Goal: Information Seeking & Learning: Learn about a topic

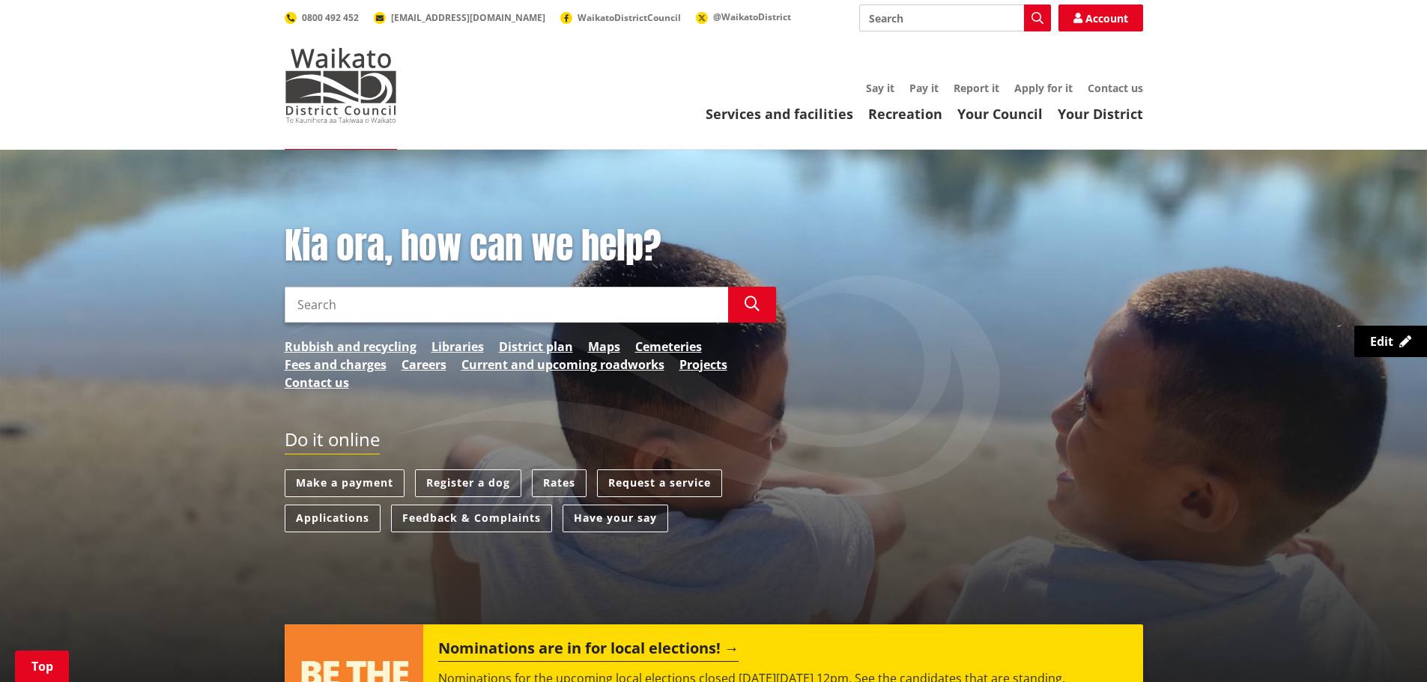
scroll to position [375, 0]
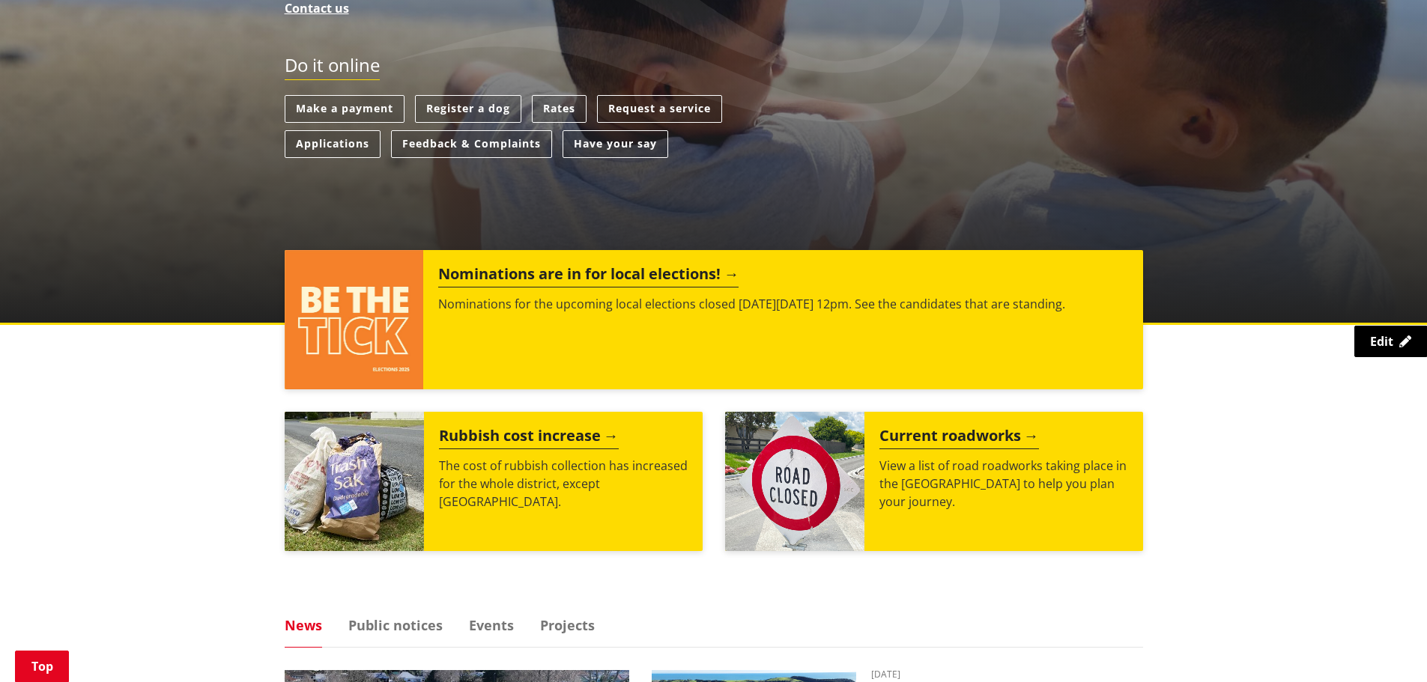
click at [477, 333] on div "Nominations are in for local elections! Nominations for the upcoming local elec…" at bounding box center [782, 319] width 719 height 139
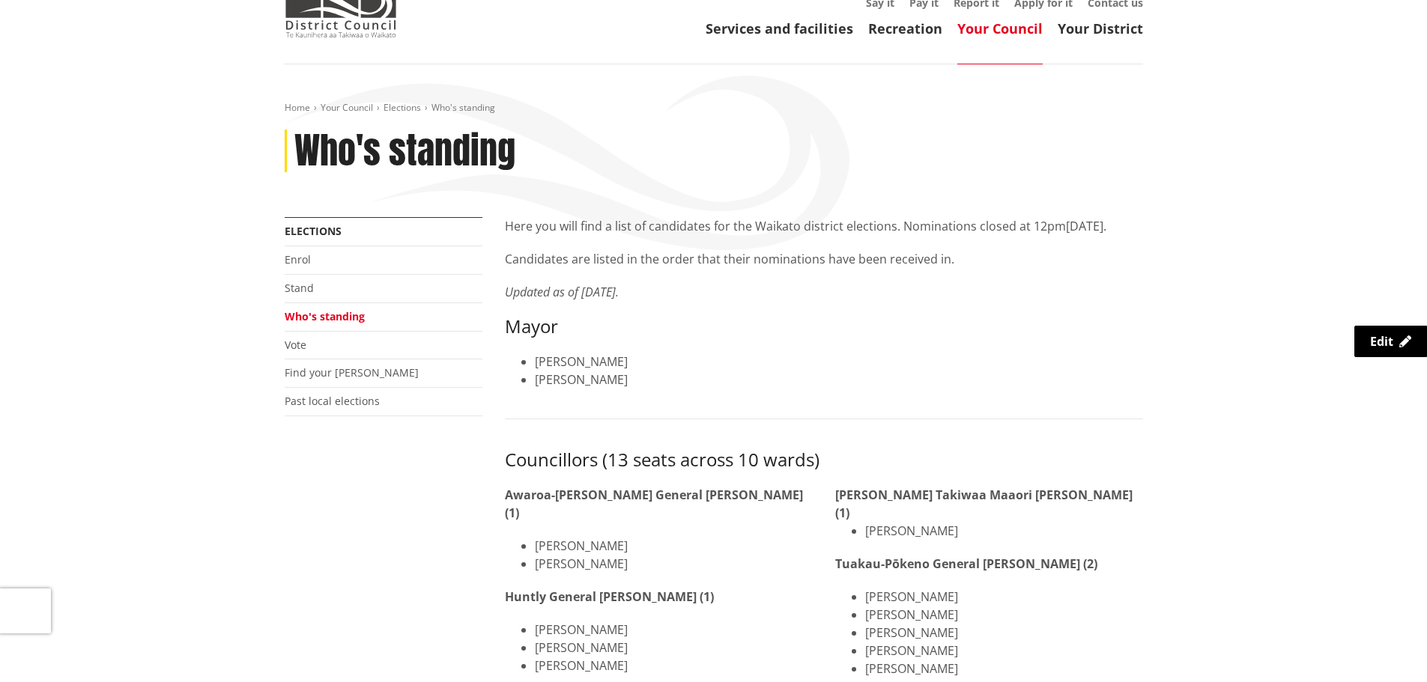
scroll to position [225, 0]
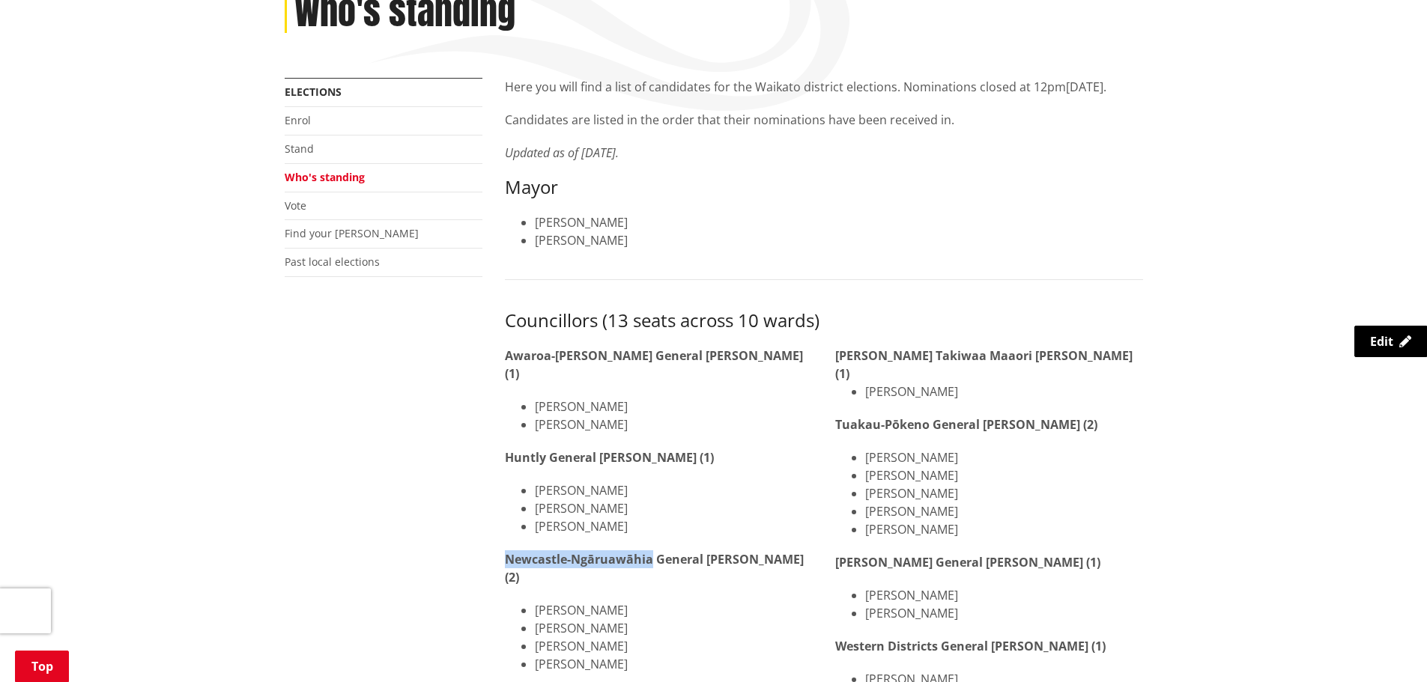
drag, startPoint x: 504, startPoint y: 556, endPoint x: 650, endPoint y: 562, distance: 146.2
click at [650, 562] on strong "Newcastle-Ngāruawāhia General [PERSON_NAME] (2)" at bounding box center [654, 568] width 299 height 34
copy strong "Newcastle-Ngāruawāhia"
click at [308, 229] on link "Find your [PERSON_NAME]" at bounding box center [352, 233] width 134 height 14
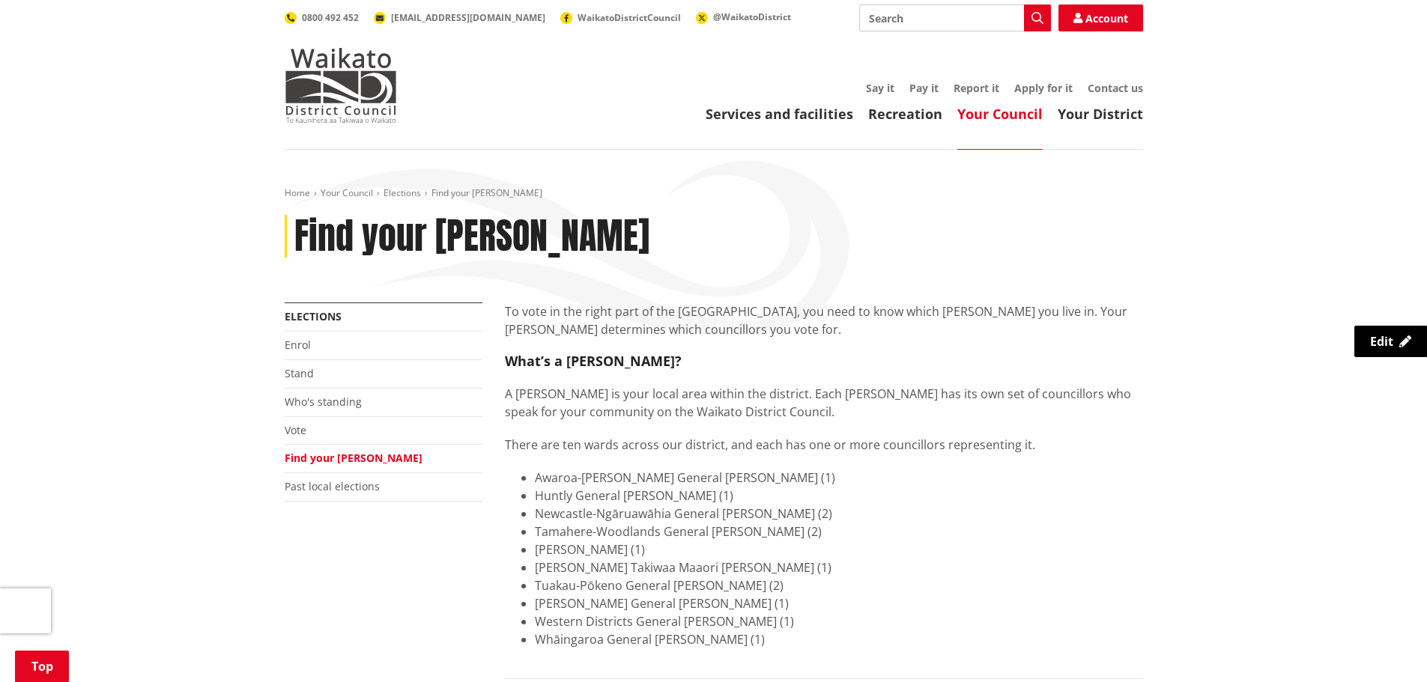
scroll to position [449, 0]
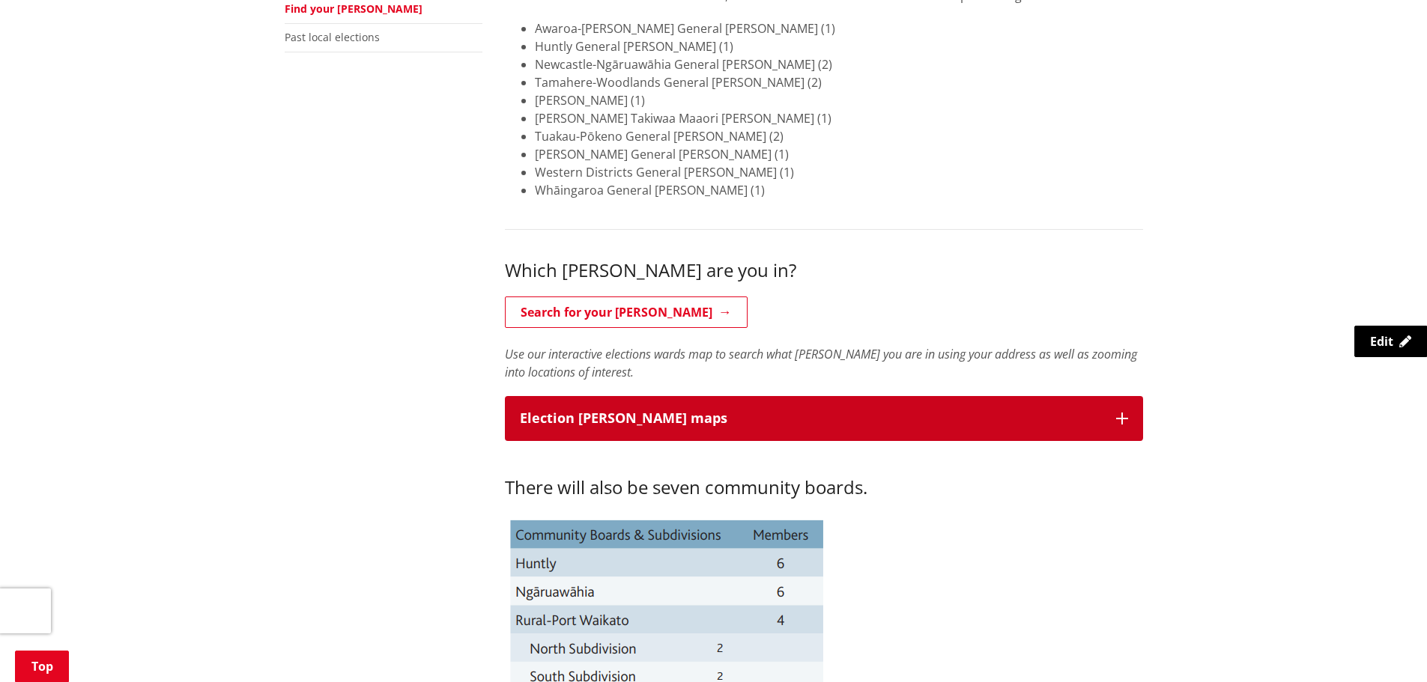
click at [591, 421] on p "Election [PERSON_NAME] maps" at bounding box center [810, 418] width 581 height 15
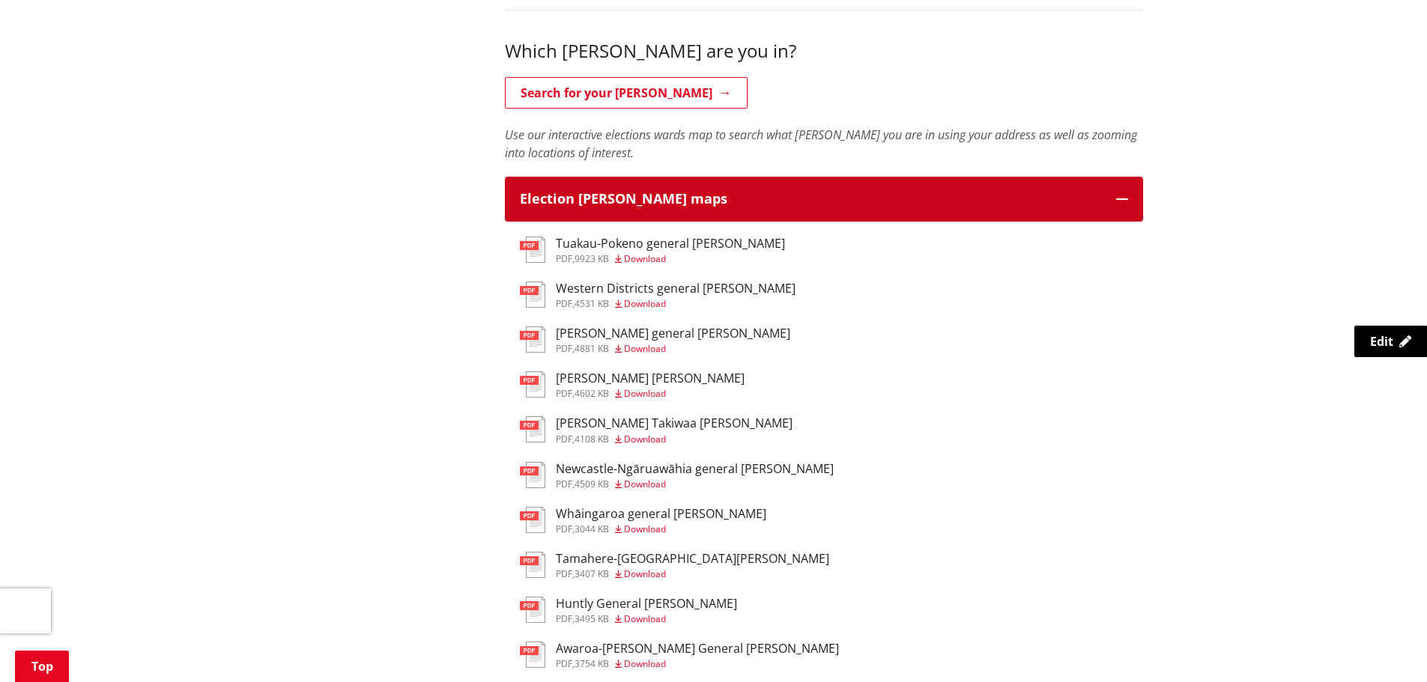
scroll to position [674, 0]
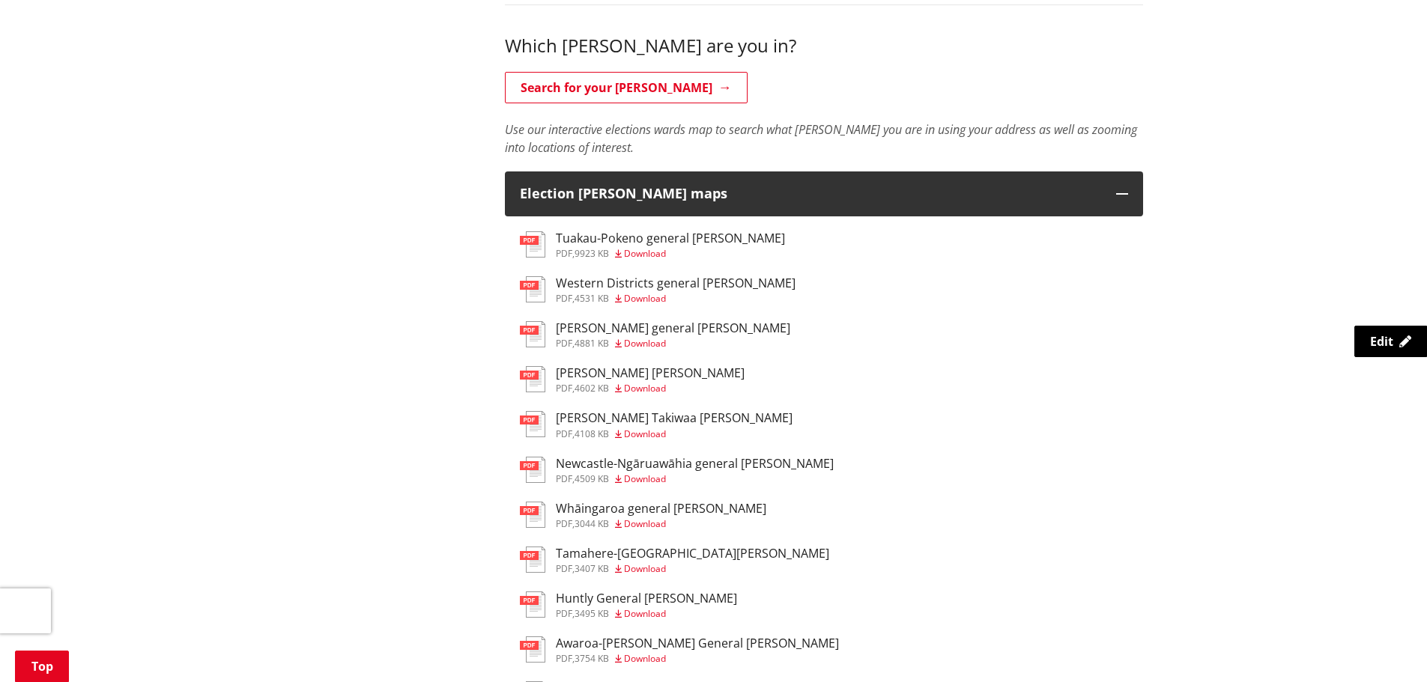
click at [577, 461] on h3 "Newcastle-Ngāruawāhia general [PERSON_NAME]" at bounding box center [695, 464] width 278 height 14
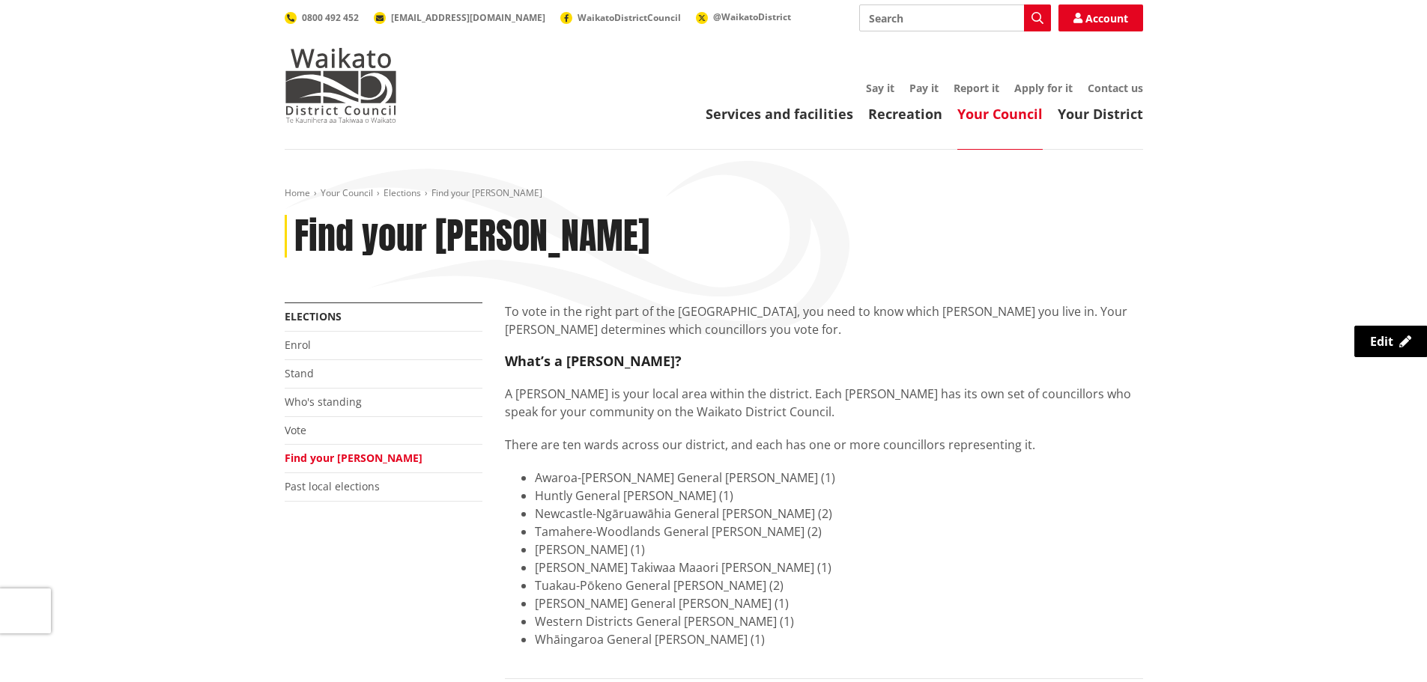
scroll to position [674, 0]
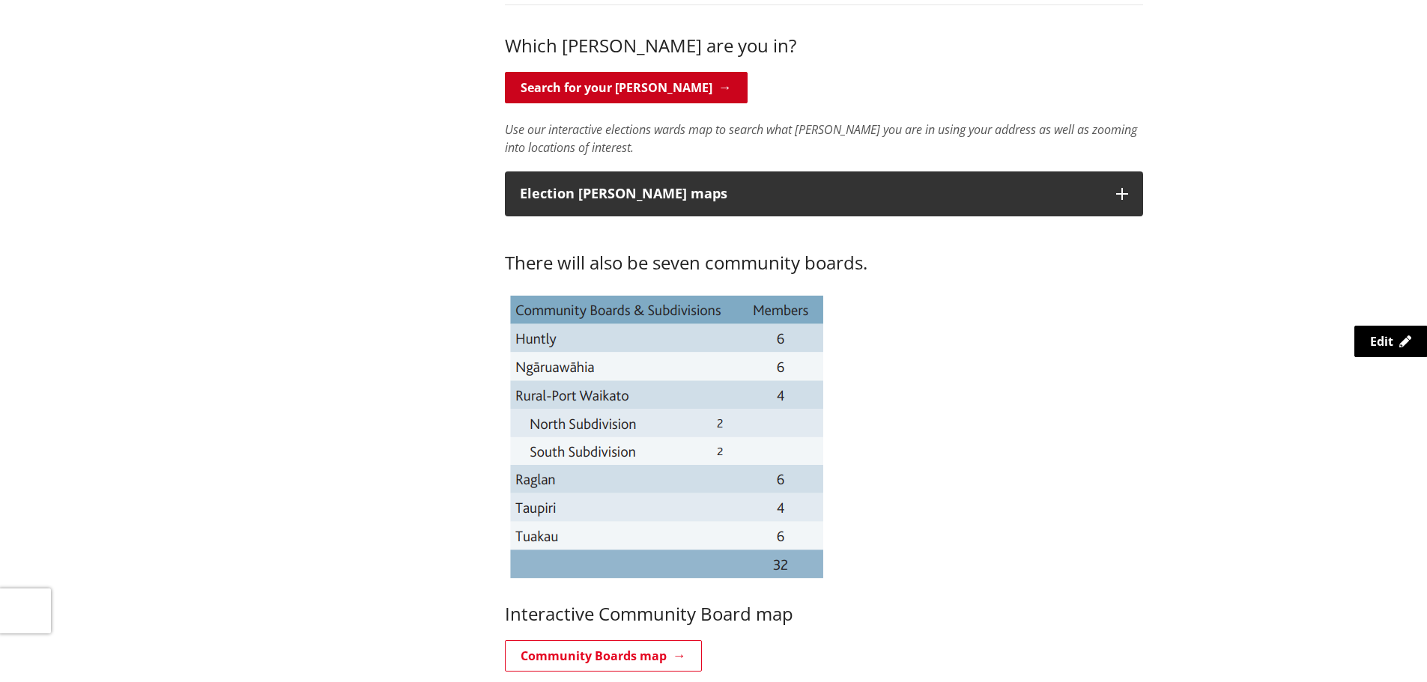
click at [591, 78] on link "Search for your [PERSON_NAME]" at bounding box center [626, 87] width 243 height 31
